Goal: Use online tool/utility: Use online tool/utility

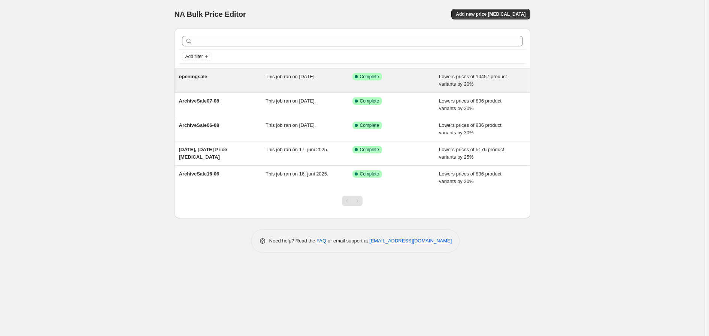
click at [235, 85] on div "openingsale" at bounding box center [222, 80] width 87 height 15
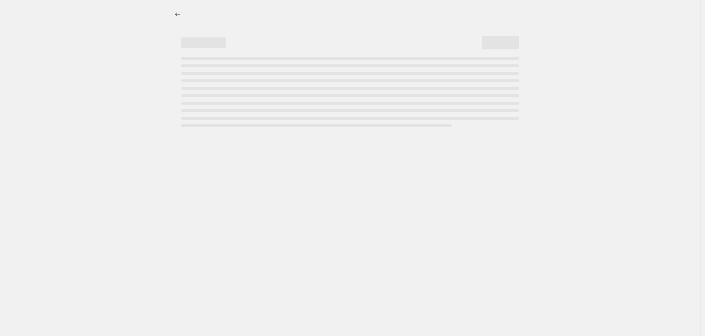
select select "percentage"
select select "collection"
select select "not_equal"
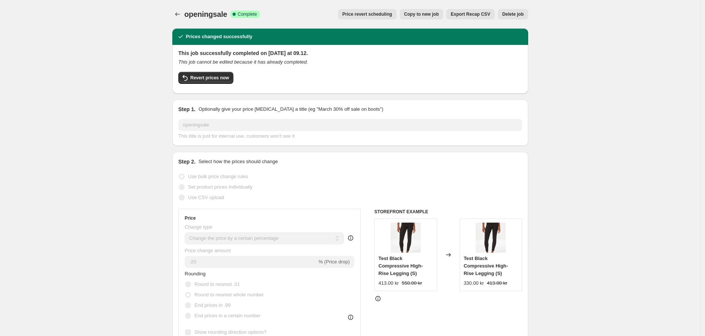
drag, startPoint x: 206, startPoint y: 142, endPoint x: 195, endPoint y: 122, distance: 22.9
click at [206, 142] on div "Step 1. Optionally give your price [MEDICAL_DATA] a title (eg "March 30% off sa…" at bounding box center [350, 123] width 356 height 46
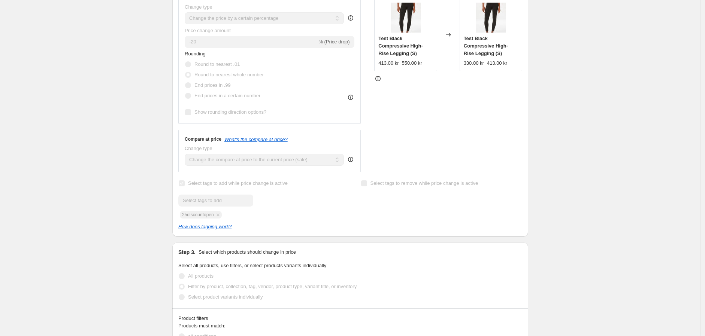
scroll to position [249, 0]
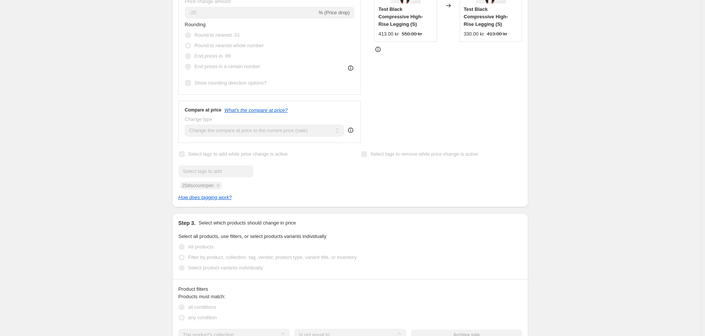
click at [201, 182] on div "Submit 25discountopen" at bounding box center [258, 177] width 161 height 24
click at [195, 188] on div "Submit 25discountopen" at bounding box center [258, 177] width 161 height 24
copy span "25discountopen"
